Goal: Check status

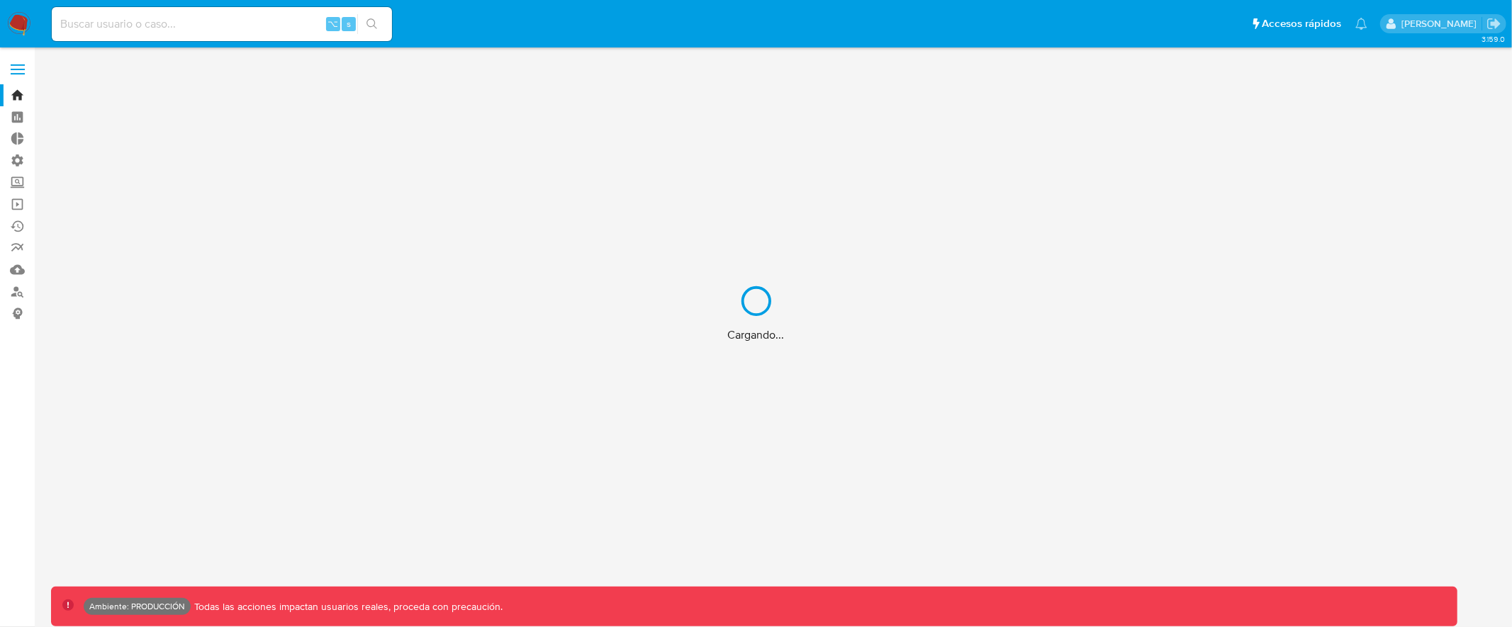
click at [190, 23] on div "Cargando..." at bounding box center [756, 313] width 1512 height 627
click at [196, 23] on div "Cargando..." at bounding box center [756, 313] width 1512 height 627
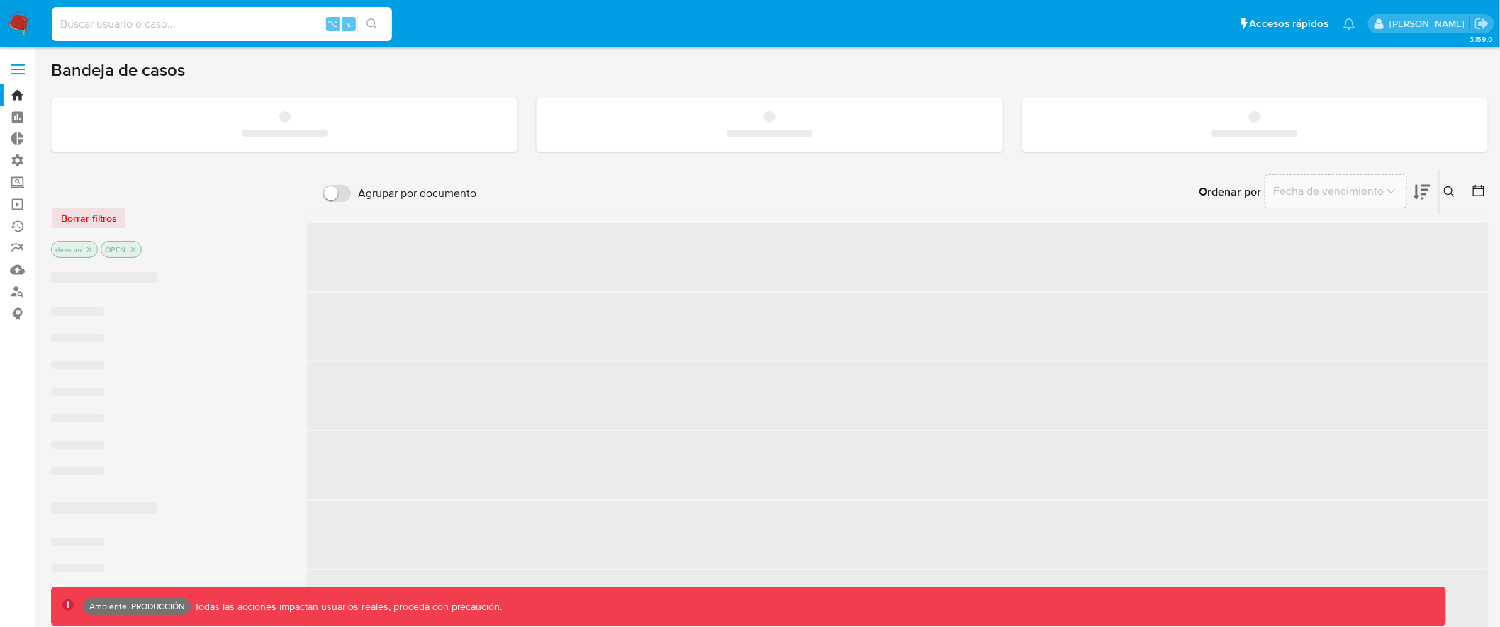
click at [216, 21] on input at bounding box center [222, 24] width 340 height 18
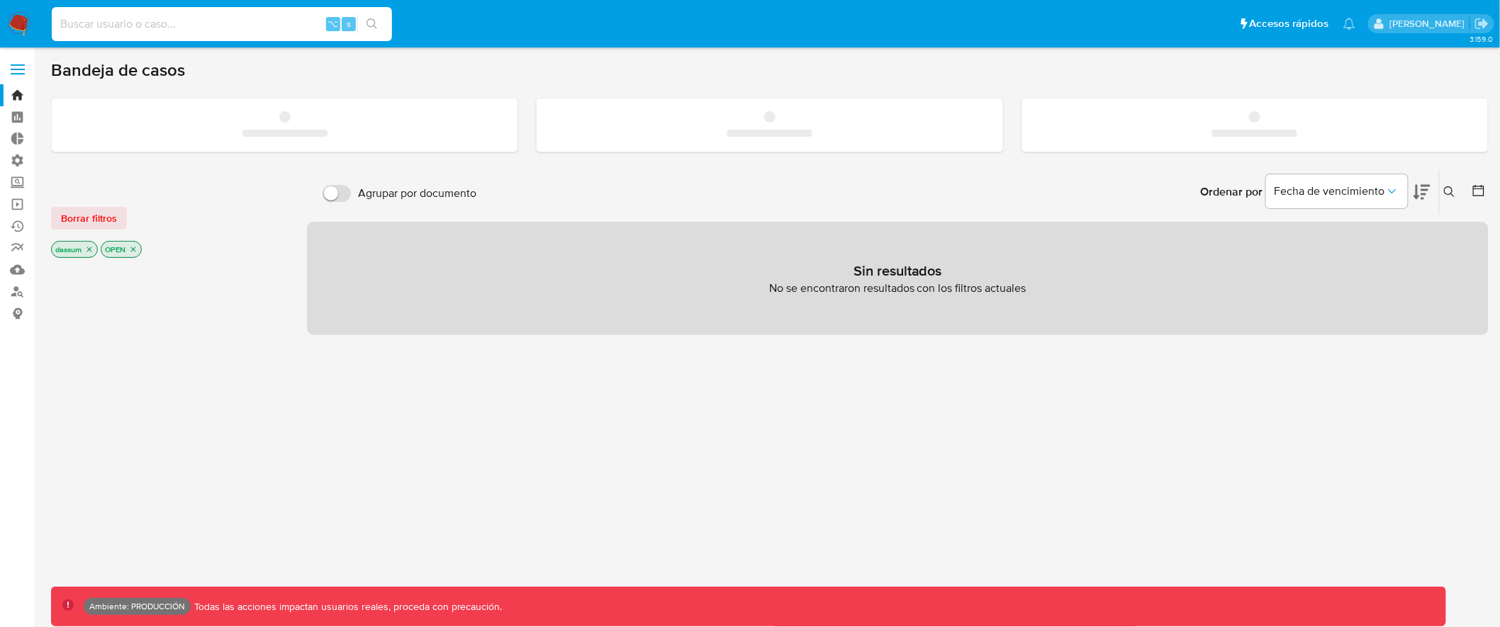
paste input "eGjDIOHSWWhWIMtbCCPvMiYg"
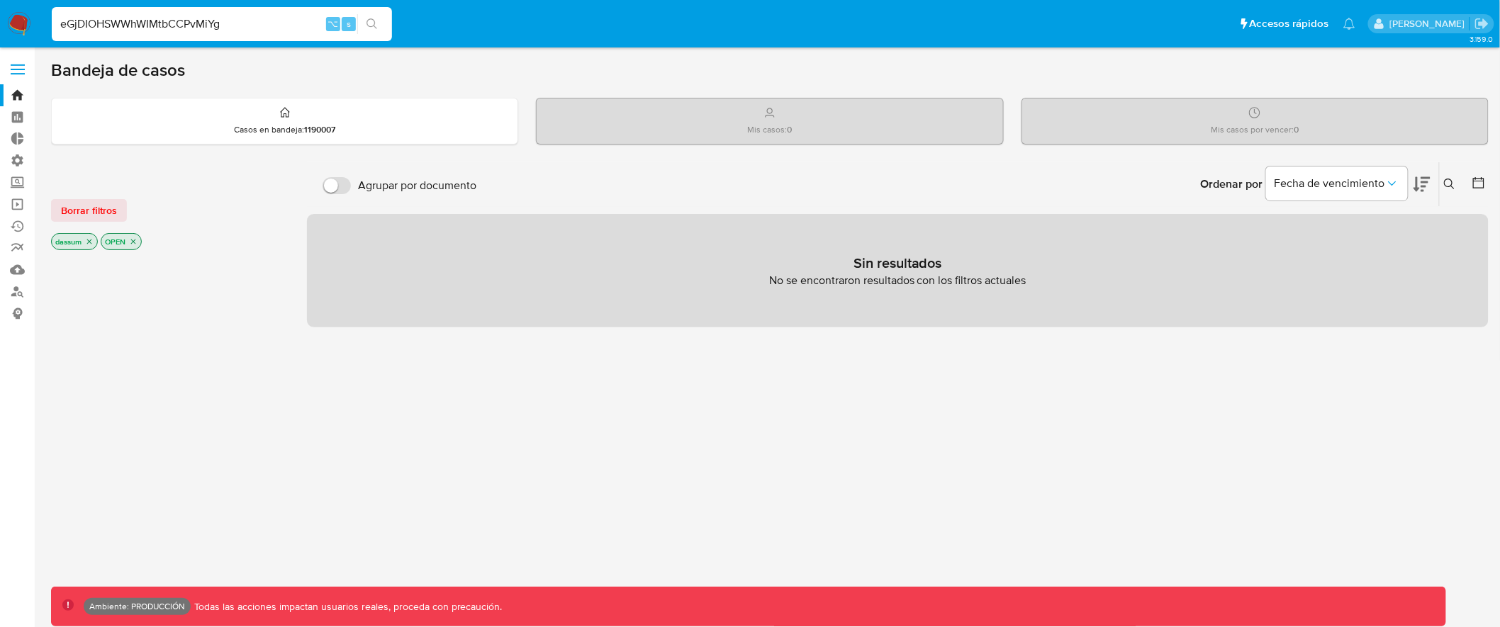
type input "eGjDIOHSWWhWIMtbCCPvMiYg"
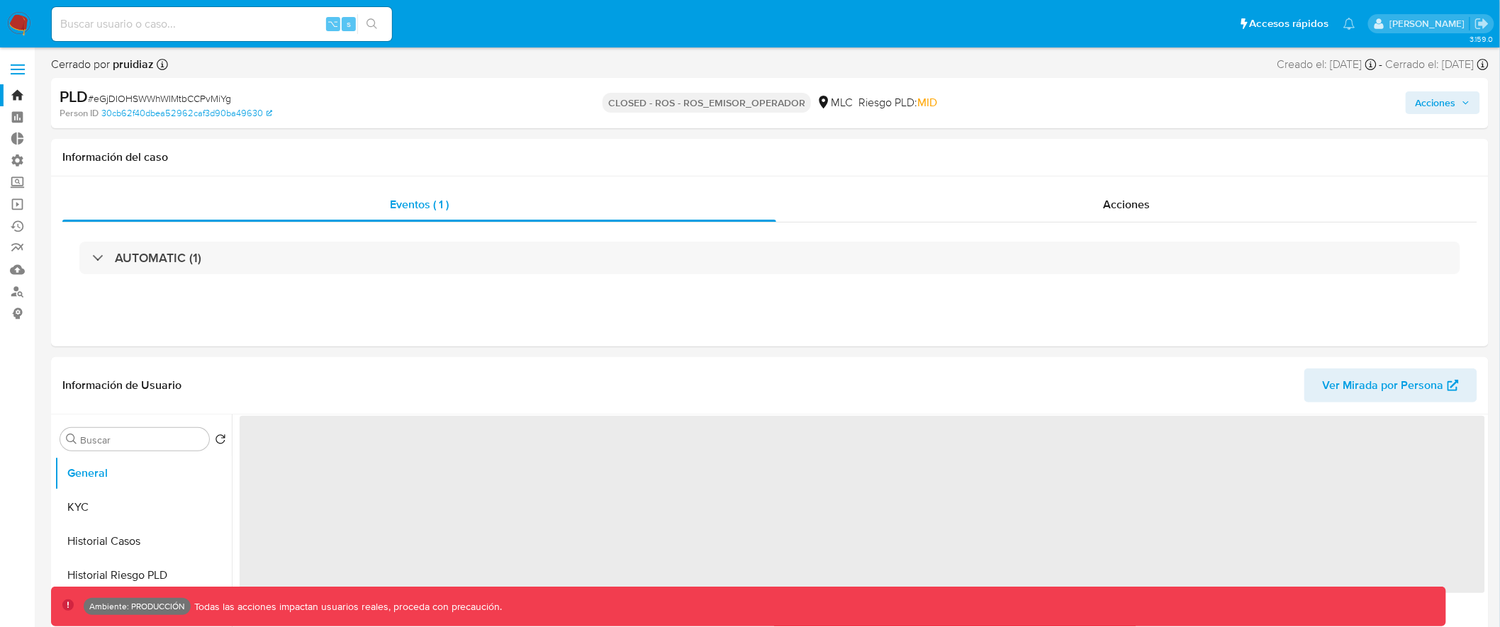
select select "10"
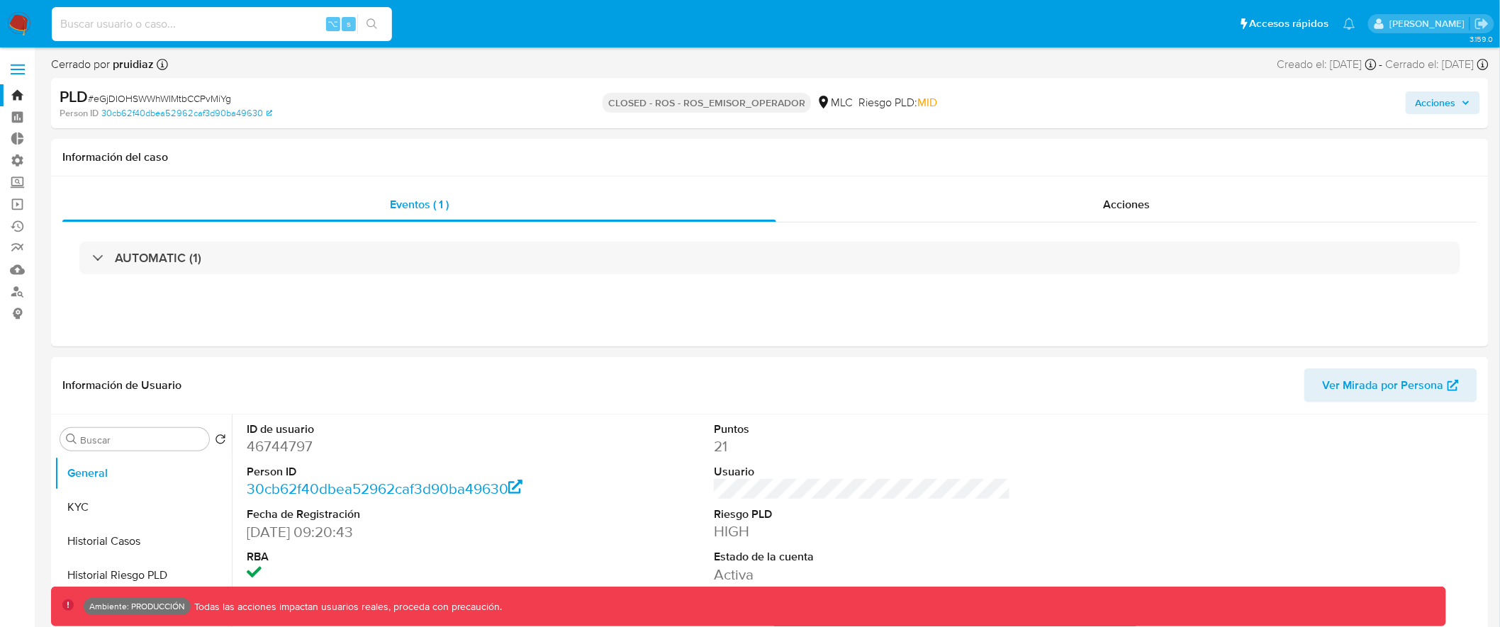
click at [228, 22] on input at bounding box center [222, 24] width 340 height 18
drag, startPoint x: 681, startPoint y: 98, endPoint x: 796, endPoint y: 99, distance: 114.8
click at [800, 97] on p "CLOSED - ROS - ROS_EMISOR_OPERADOR" at bounding box center [706, 103] width 208 height 20
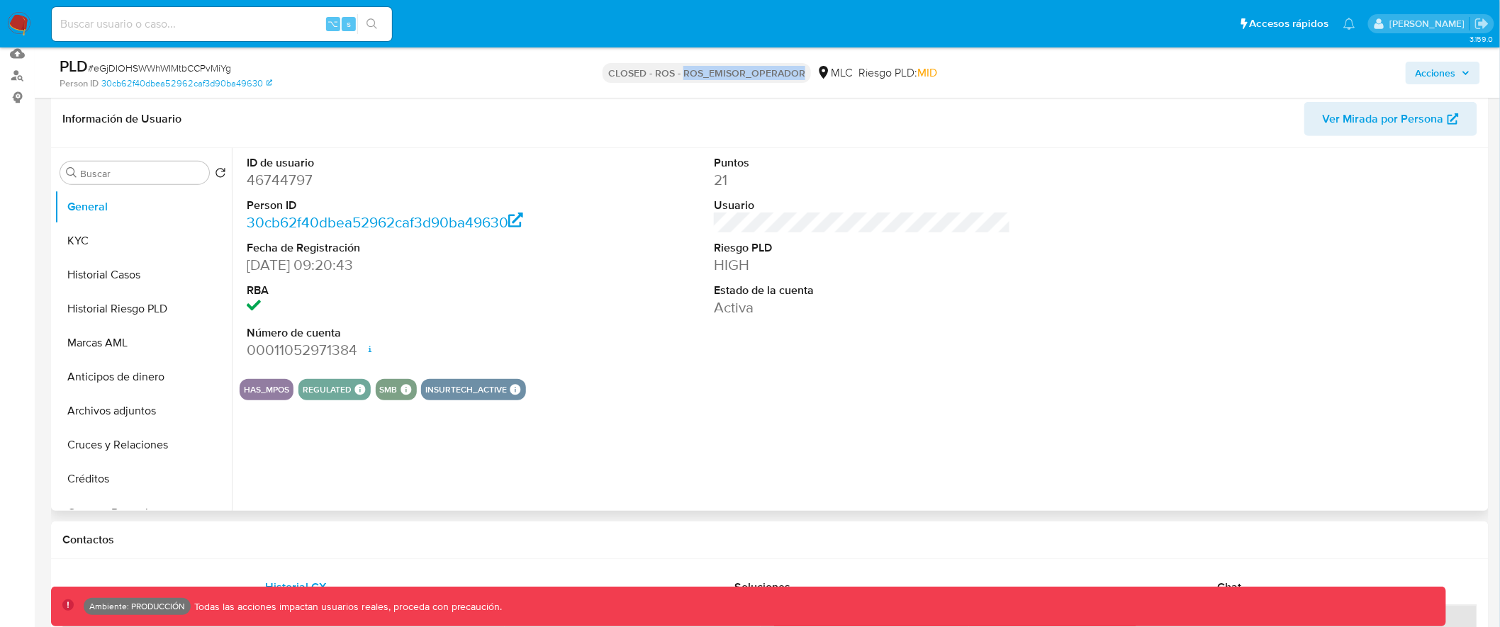
scroll to position [241, 0]
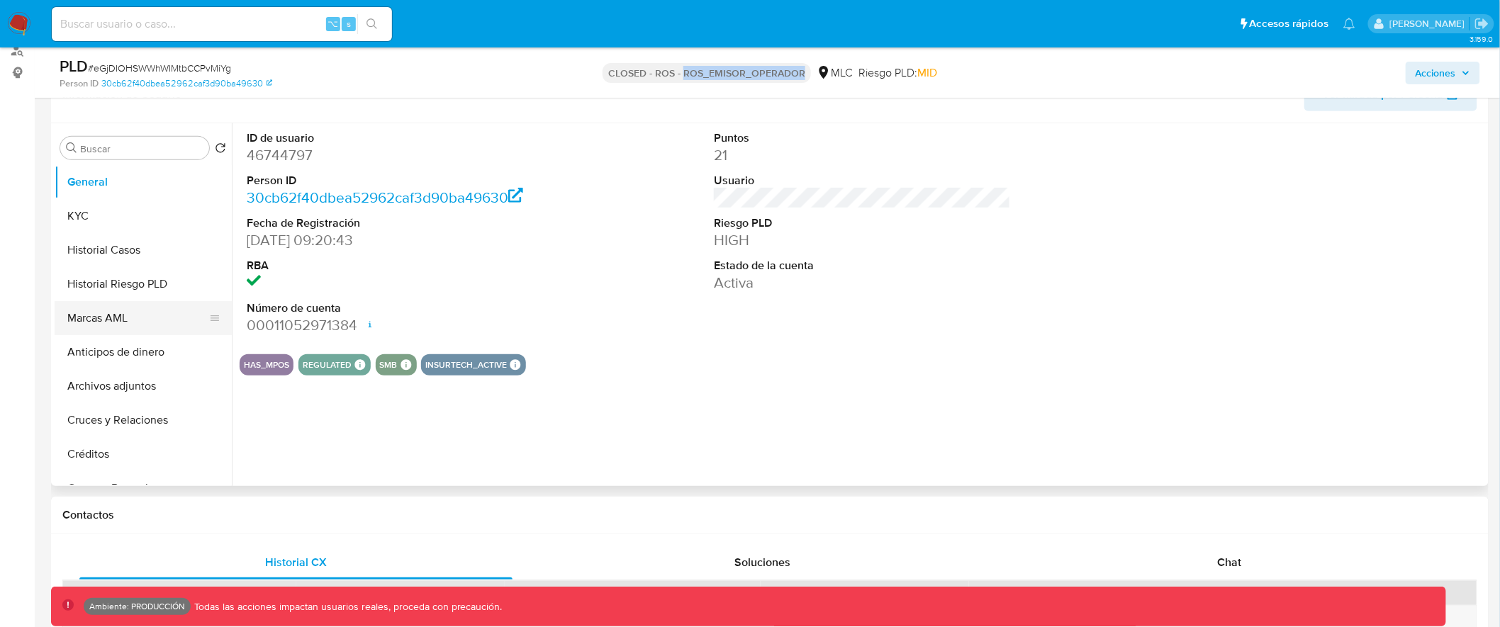
click at [118, 317] on button "Marcas AML" at bounding box center [138, 318] width 166 height 34
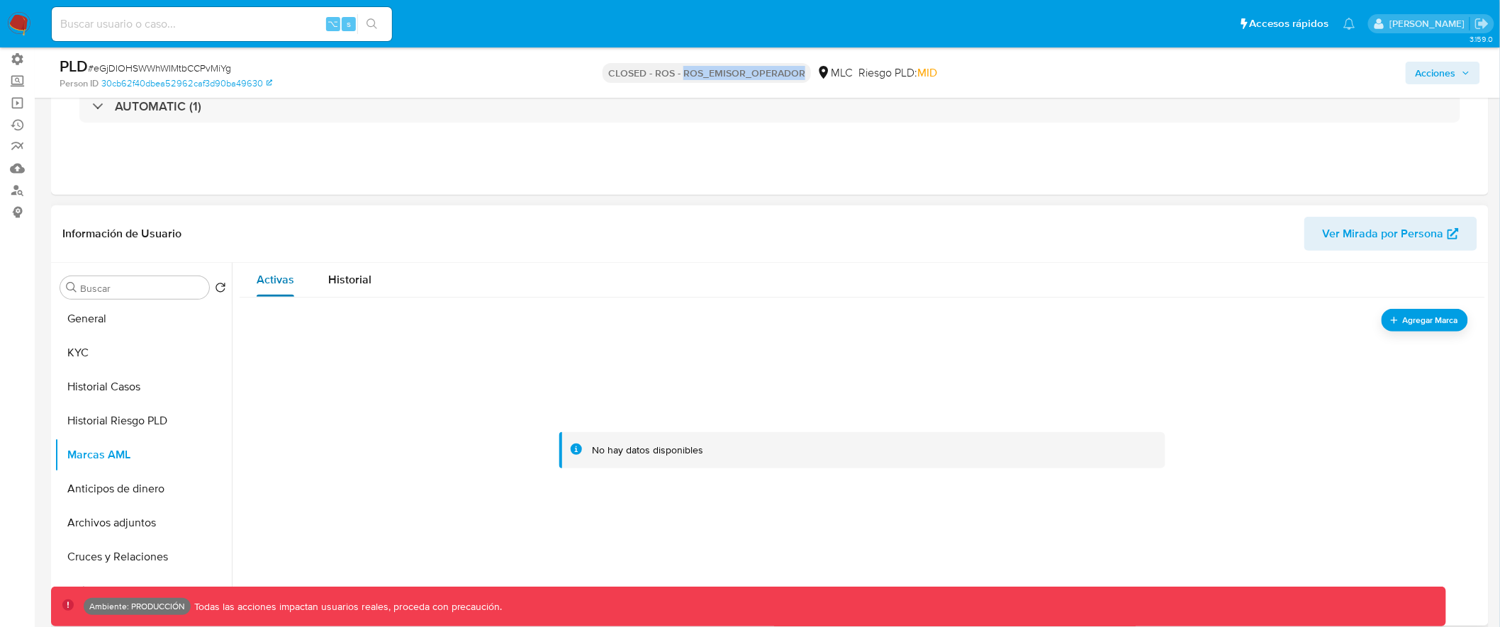
scroll to position [0, 0]
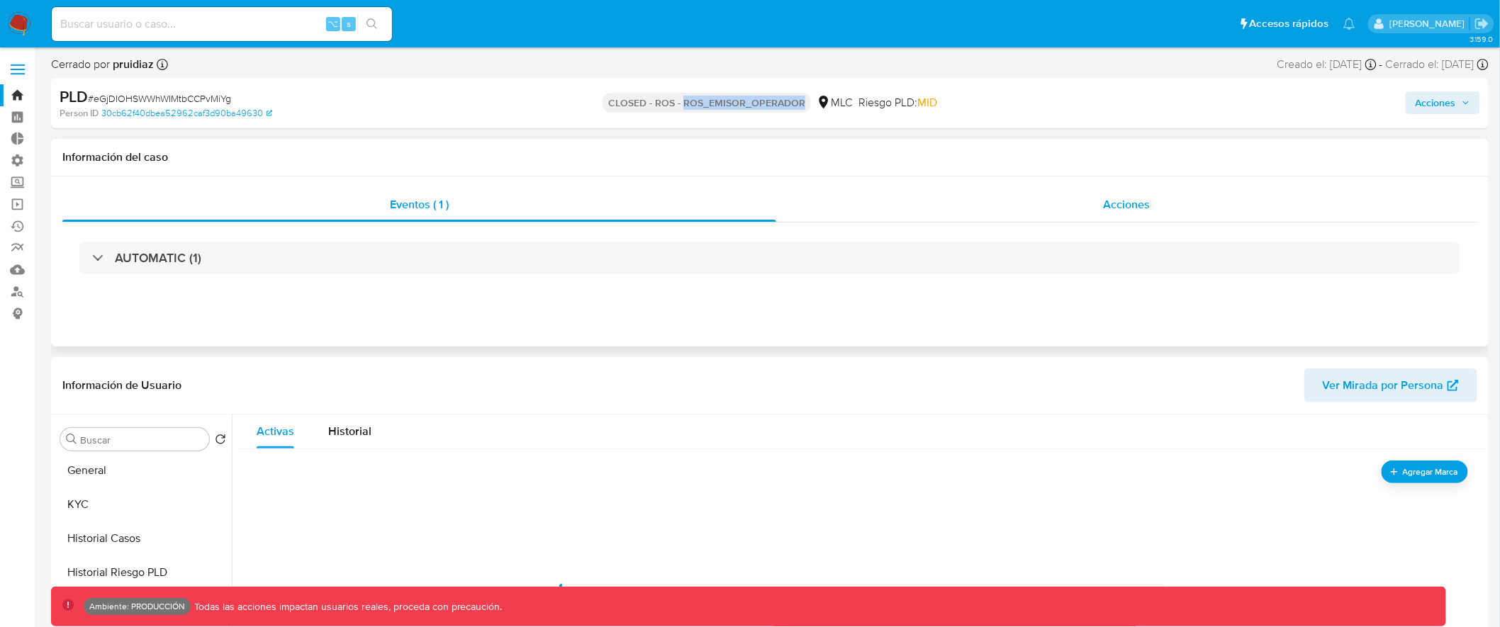
click at [1141, 210] on span "Acciones" at bounding box center [1126, 204] width 47 height 16
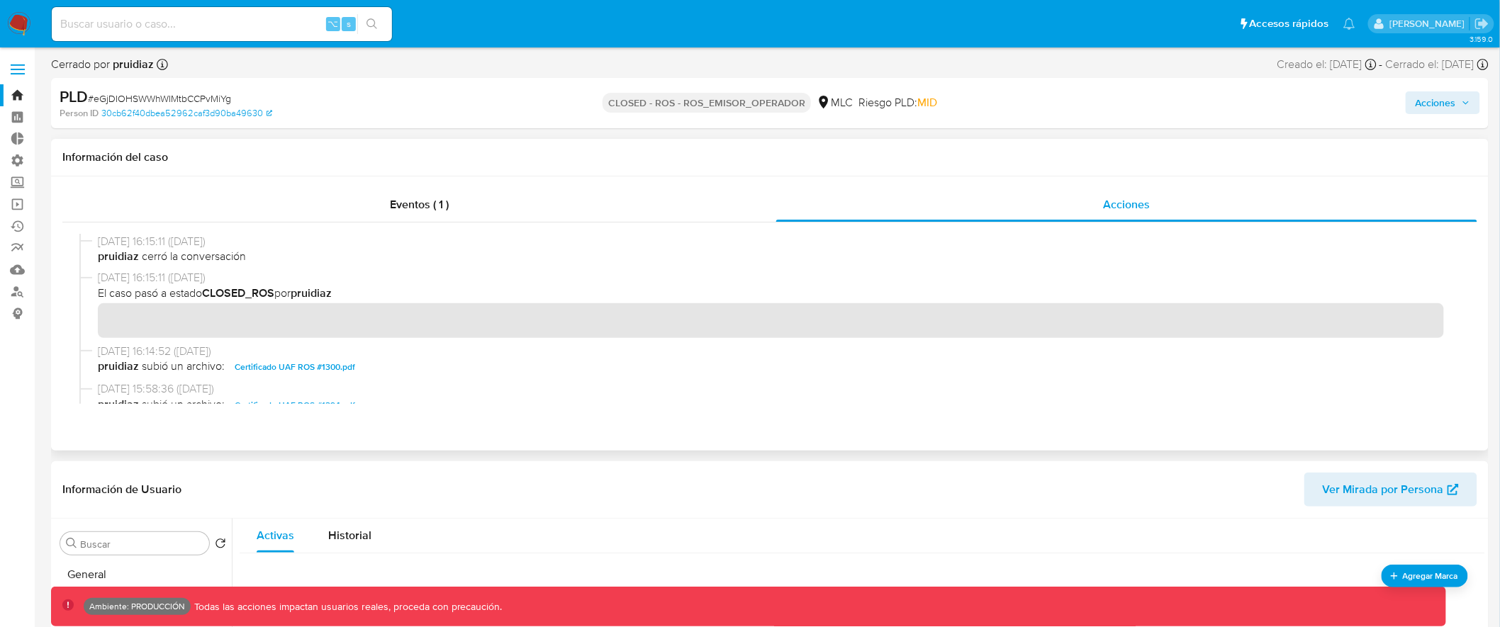
drag, startPoint x: 101, startPoint y: 297, endPoint x: 400, endPoint y: 297, distance: 298.4
click at [400, 297] on span "El caso pasó a estado CLOSED_ROS por [GEOGRAPHIC_DATA]" at bounding box center [776, 294] width 1357 height 16
drag, startPoint x: 252, startPoint y: 282, endPoint x: 89, endPoint y: 282, distance: 163.7
click at [89, 282] on div "[DATE] 16:15:11 ([DATE]) El caso pasó a estado CLOSED_ROS por pruidiaz" at bounding box center [769, 306] width 1381 height 73
